Goal: Task Accomplishment & Management: Use online tool/utility

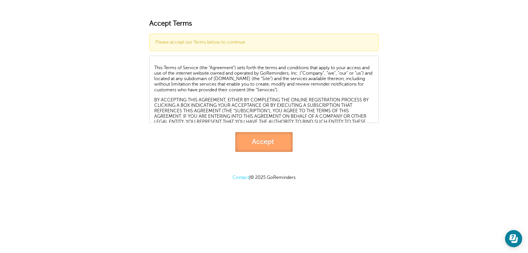
click at [257, 144] on link "Accept" at bounding box center [264, 142] width 57 height 20
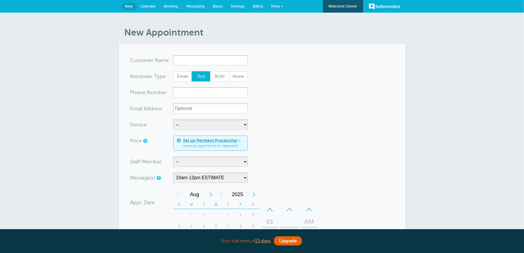
click at [147, 6] on span "Calendar" at bounding box center [148, 6] width 15 height 4
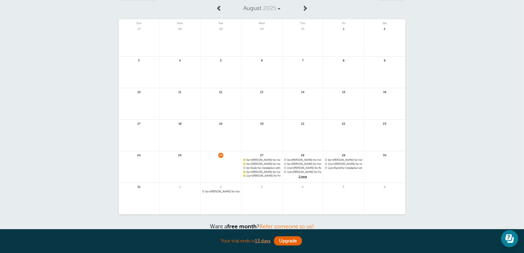
scroll to position [86, 0]
